Goal: Navigation & Orientation: Go to known website

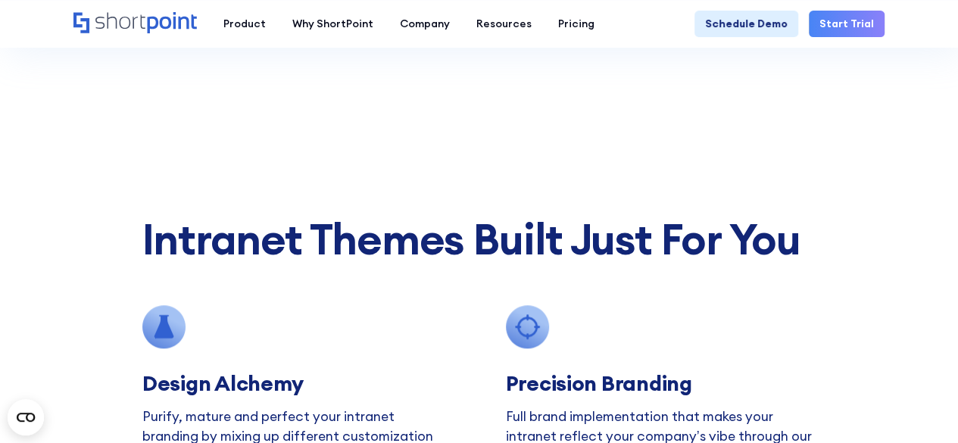
click at [115, 13] on icon "Home" at bounding box center [134, 22] width 123 height 21
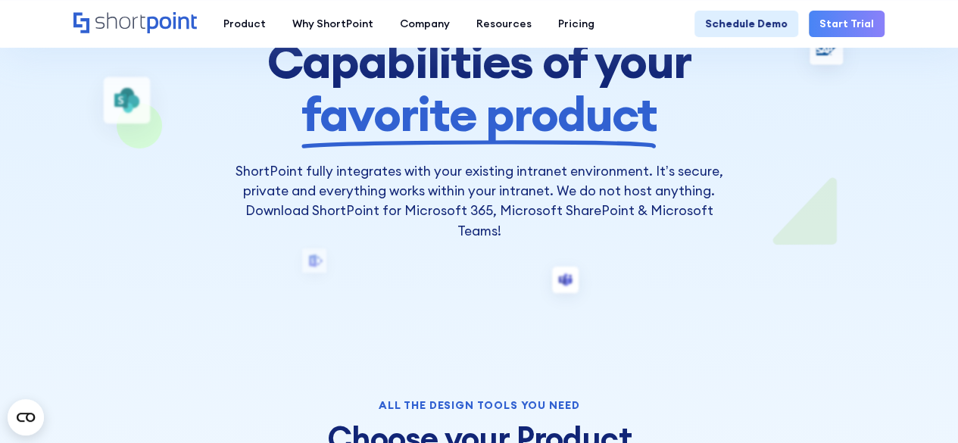
click at [152, 24] on icon "Home" at bounding box center [134, 22] width 123 height 21
